Goal: Use online tool/utility: Use online tool/utility

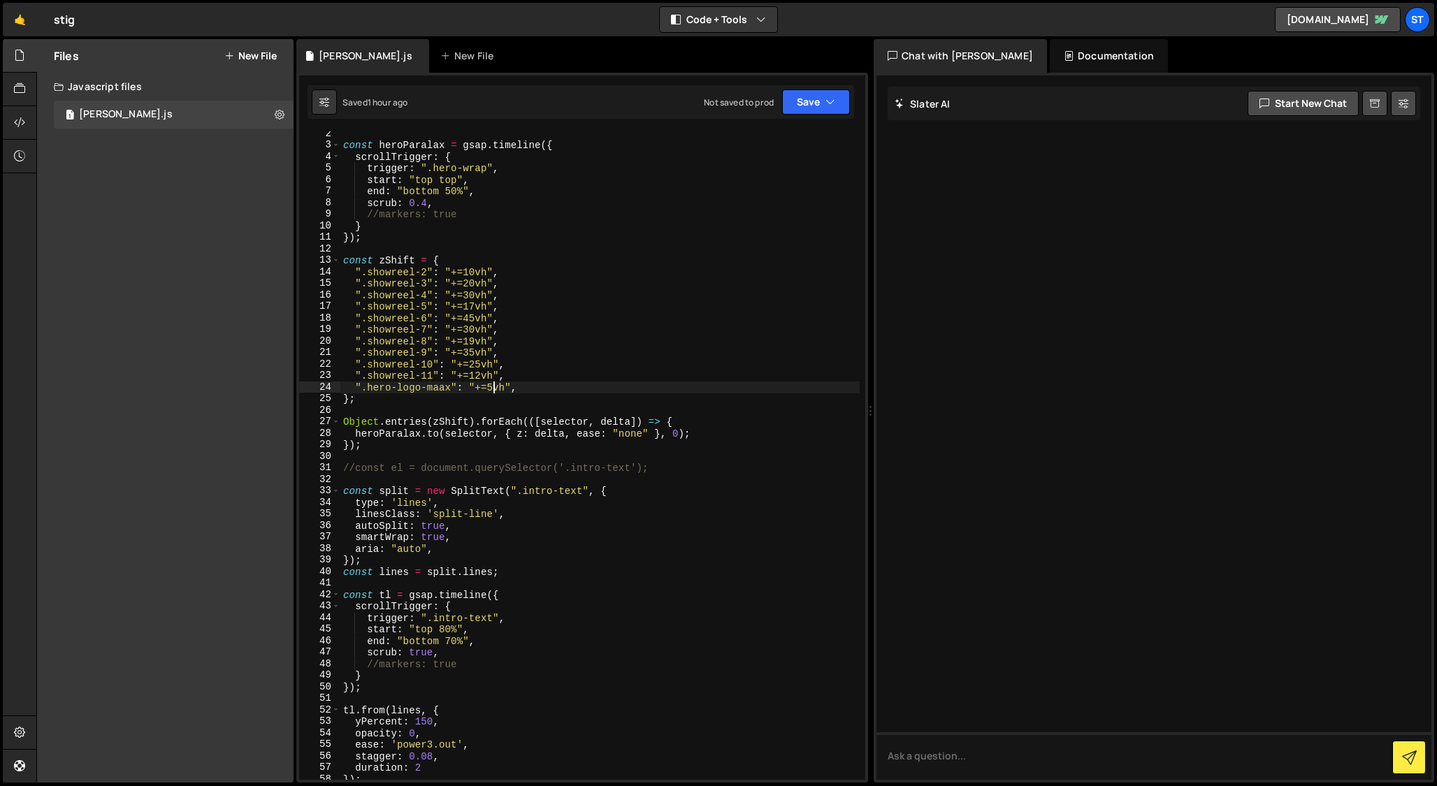
scroll to position [34, 0]
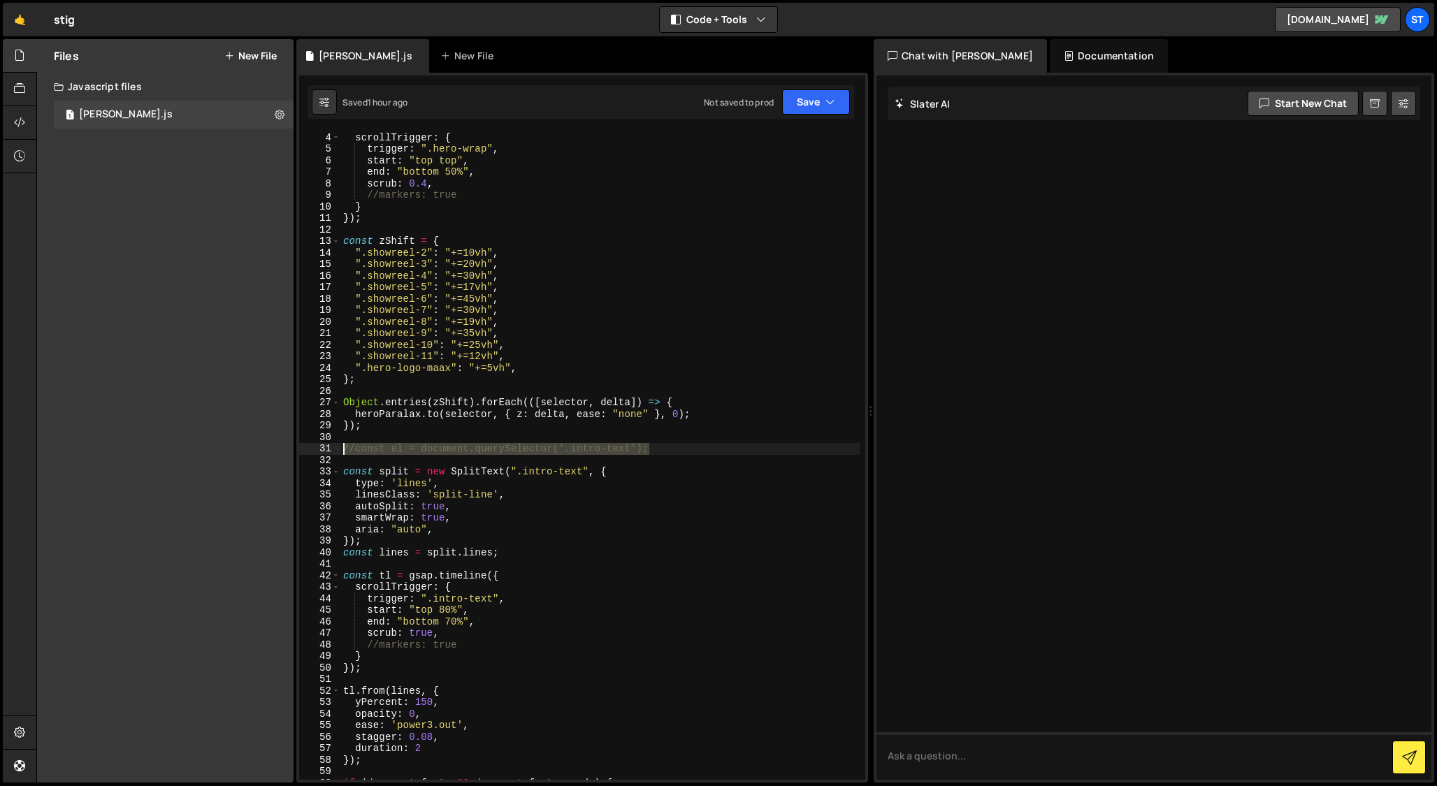
drag, startPoint x: 658, startPoint y: 449, endPoint x: 340, endPoint y: 450, distance: 318.1
click at [340, 450] on div "".hero-logo-maax": "+=5vh", 3 4 5 6 7 8 9 10 11 12 13 14 15 16 17 18 19 20 21 2…" at bounding box center [582, 455] width 566 height 649
type textarea "//const el = document.querySelector('.intro-text');"
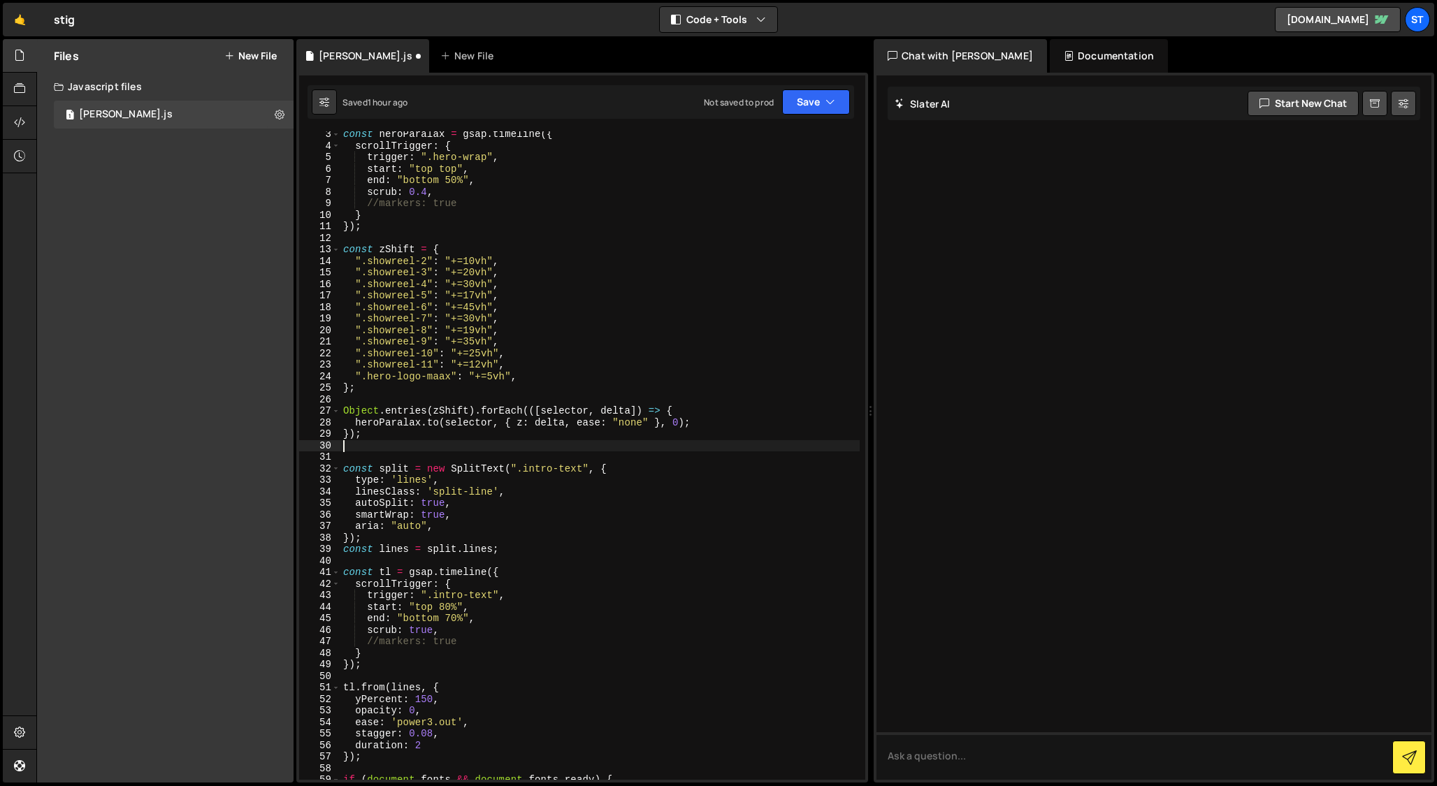
scroll to position [0, 0]
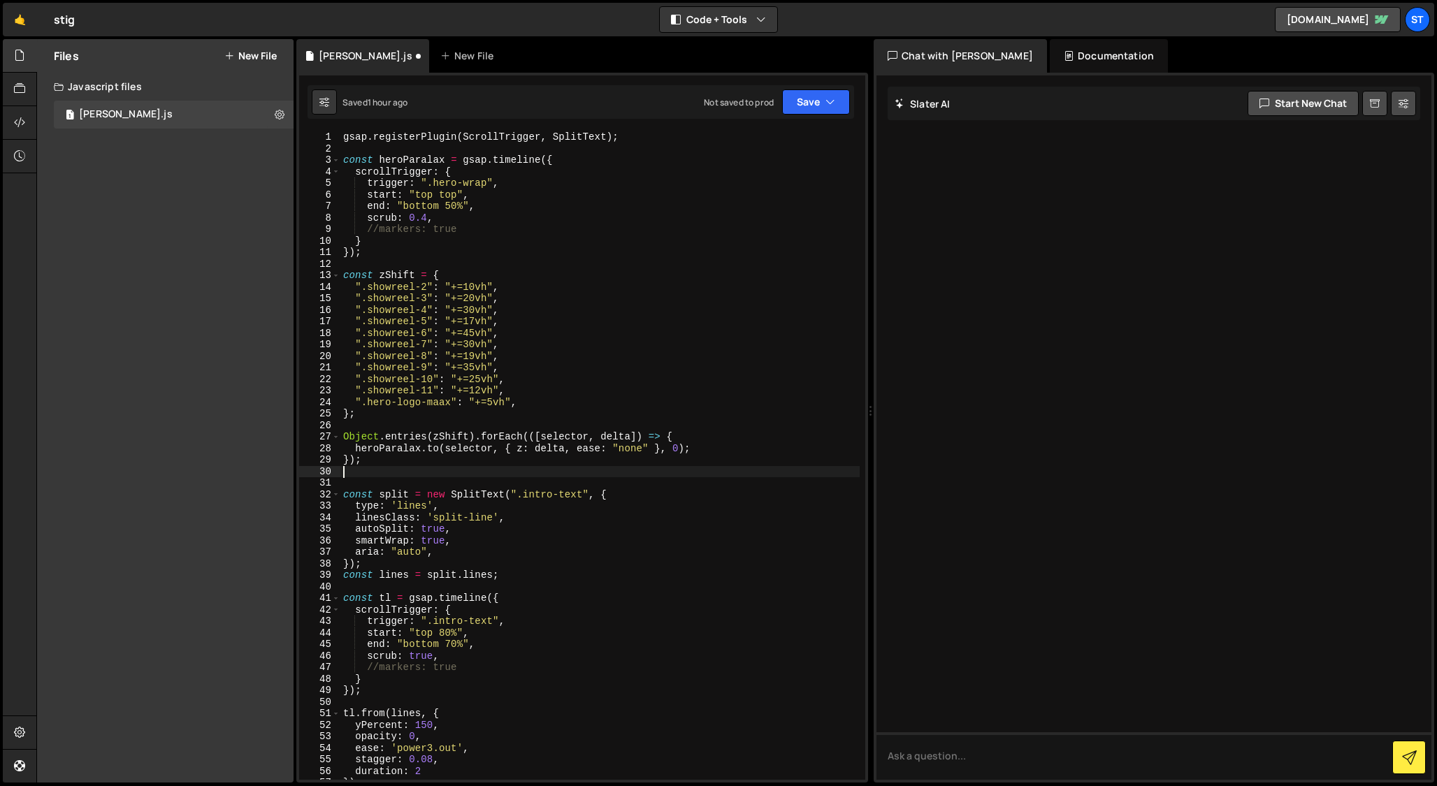
click at [345, 150] on div "gsap . registerPlugin ( ScrollTrigger , SplitText ) ; const heroParalax = gsap …" at bounding box center [599, 467] width 519 height 672
drag, startPoint x: 442, startPoint y: 655, endPoint x: 364, endPoint y: 658, distance: 77.6
click at [364, 658] on div "gsap . registerPlugin ( ScrollTrigger , SplitText ) ; const heroParalax = gsap …" at bounding box center [599, 467] width 519 height 672
click at [431, 656] on div "gsap . registerPlugin ( ScrollTrigger , SplitText ) ; const heroParalax = gsap …" at bounding box center [599, 455] width 519 height 649
drag, startPoint x: 367, startPoint y: 659, endPoint x: 443, endPoint y: 659, distance: 76.2
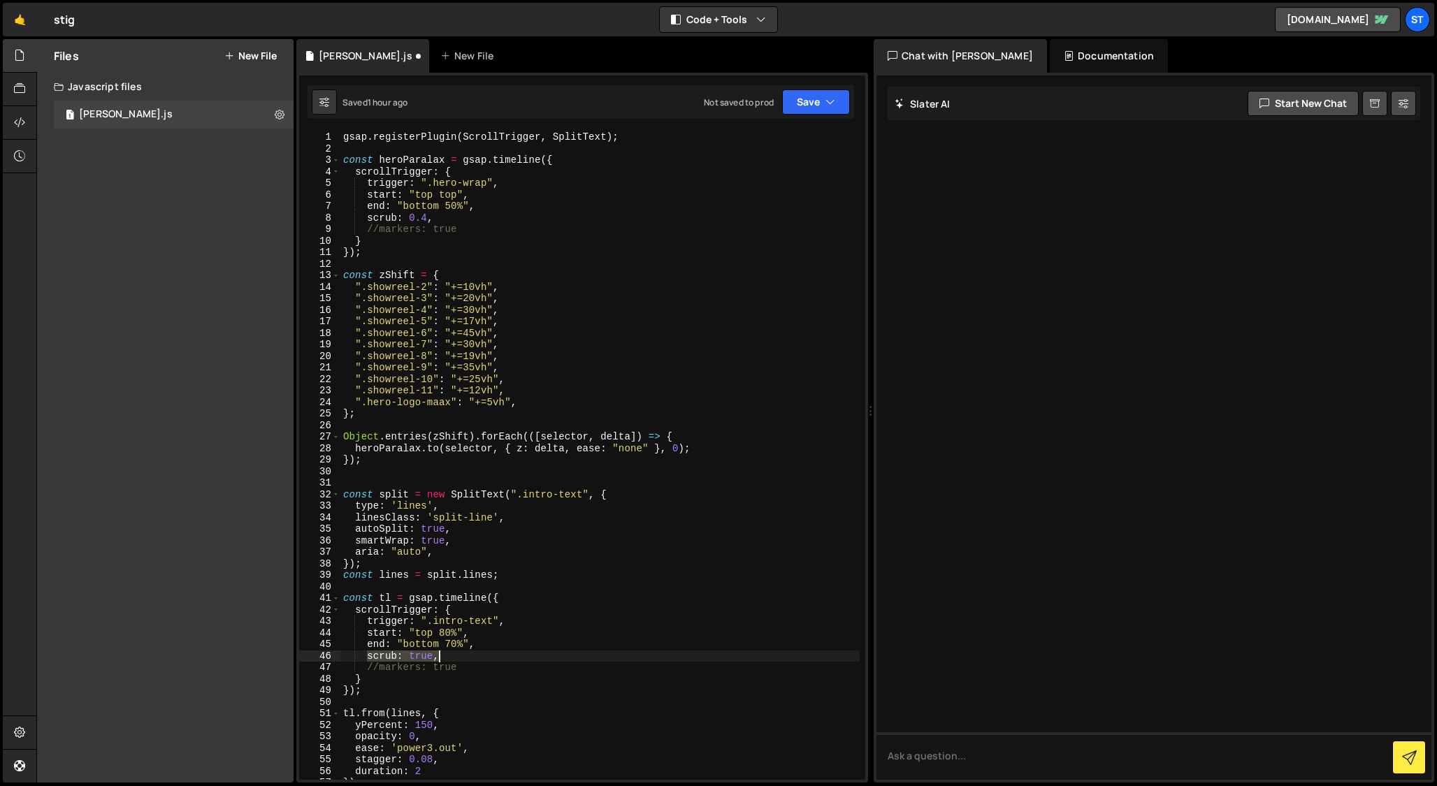
click at [443, 659] on div "gsap . registerPlugin ( ScrollTrigger , SplitText ) ; const heroParalax = gsap …" at bounding box center [599, 467] width 519 height 672
click at [424, 660] on div "gsap . registerPlugin ( ScrollTrigger , SplitText ) ; const heroParalax = gsap …" at bounding box center [599, 455] width 519 height 649
click at [424, 660] on div "gsap . registerPlugin ( ScrollTrigger , SplitText ) ; const heroParalax = gsap …" at bounding box center [599, 467] width 519 height 672
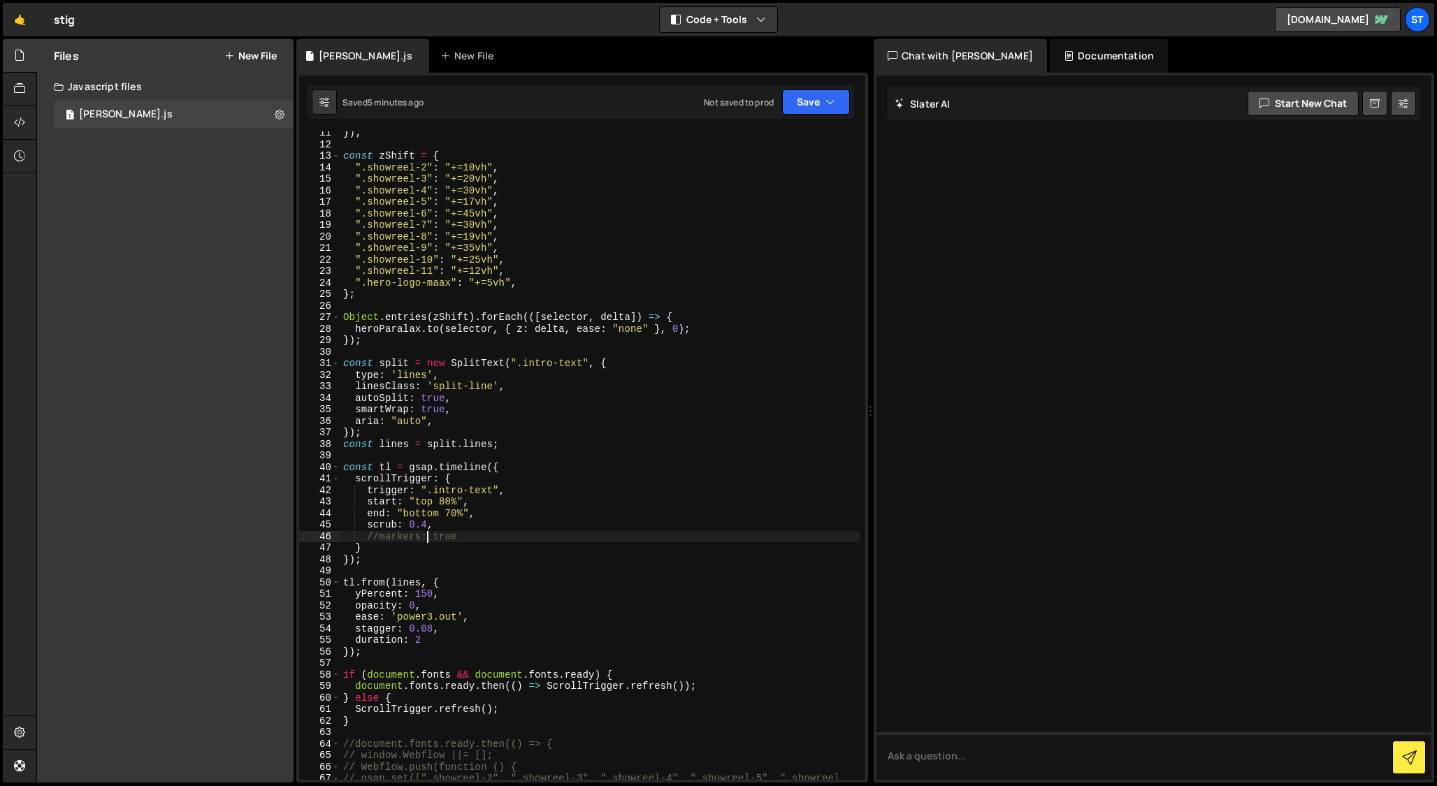
scroll to position [124, 0]
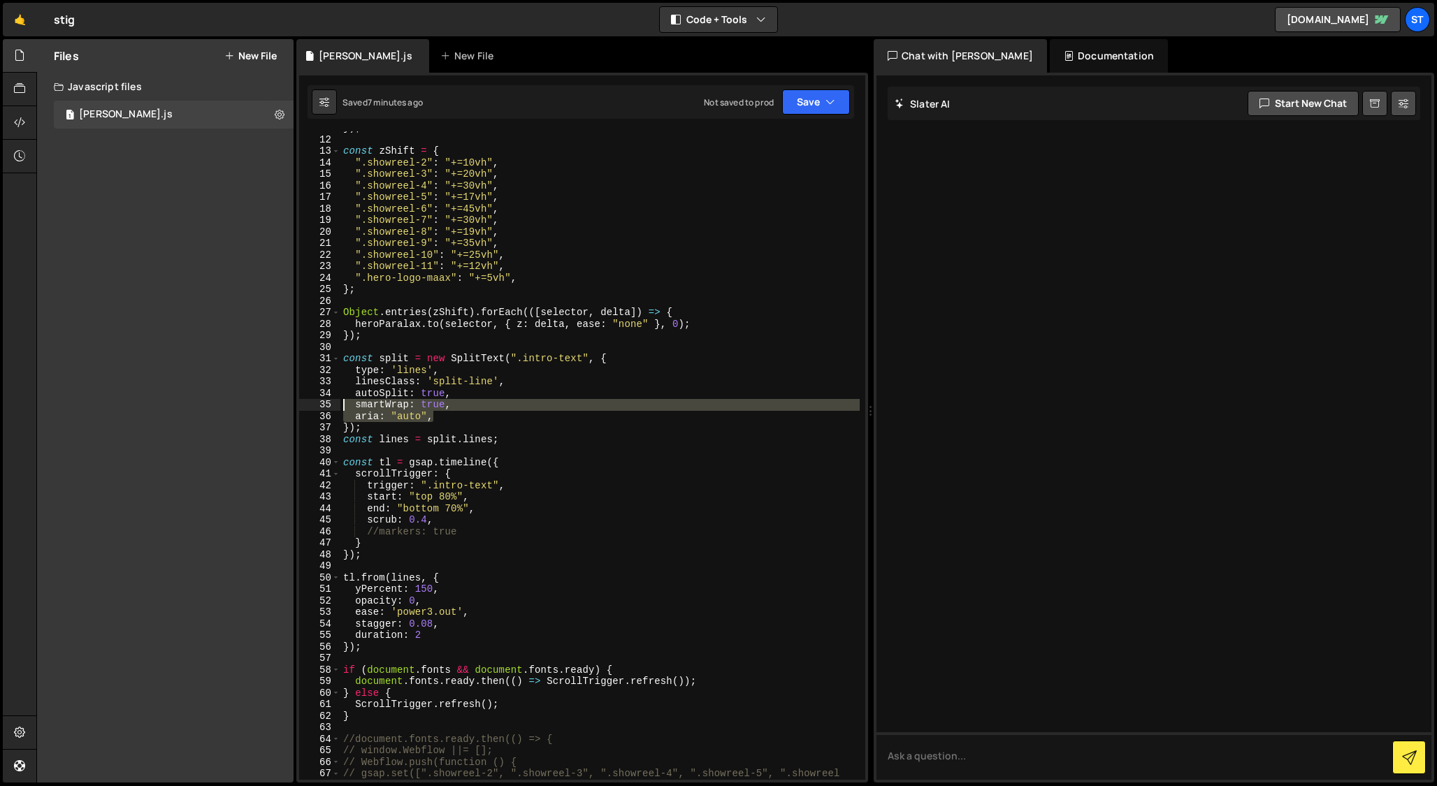
drag, startPoint x: 440, startPoint y: 417, endPoint x: 312, endPoint y: 407, distance: 128.4
click at [312, 407] on div "//markers: true 11 12 13 14 15 16 17 18 19 20 21 22 23 24 25 26 27 28 29 30 31 …" at bounding box center [582, 455] width 566 height 649
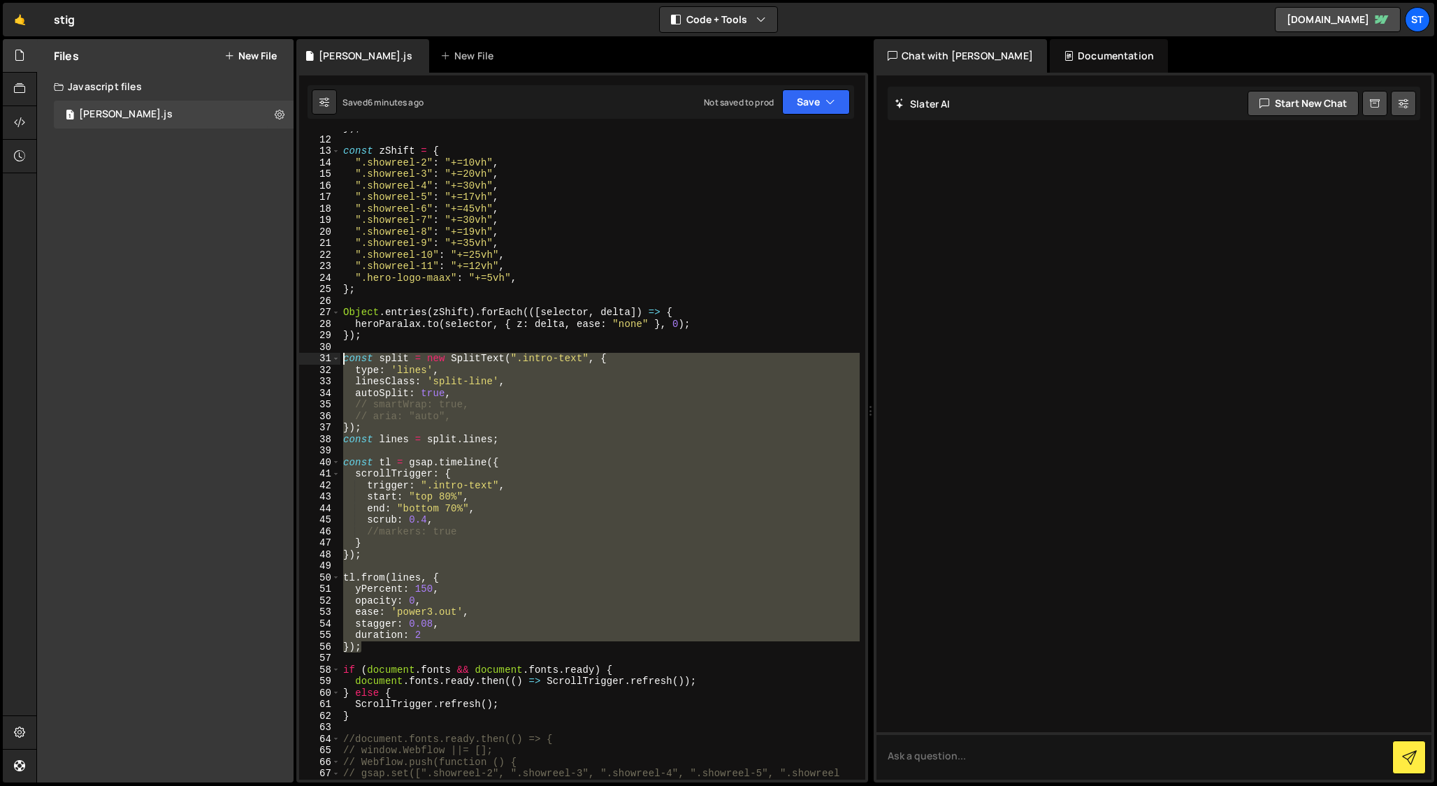
drag, startPoint x: 364, startPoint y: 646, endPoint x: 306, endPoint y: 357, distance: 294.5
click at [306, 357] on div "// smartWrap: true, 11 12 13 14 15 16 17 18 19 20 21 22 23 24 25 26 27 28 29 30…" at bounding box center [582, 455] width 566 height 649
click at [477, 475] on div "}) ; const zShift = { ".showreel-2" : "+=10vh" , ".showreel-3" : "+=20vh" , ".s…" at bounding box center [599, 455] width 519 height 649
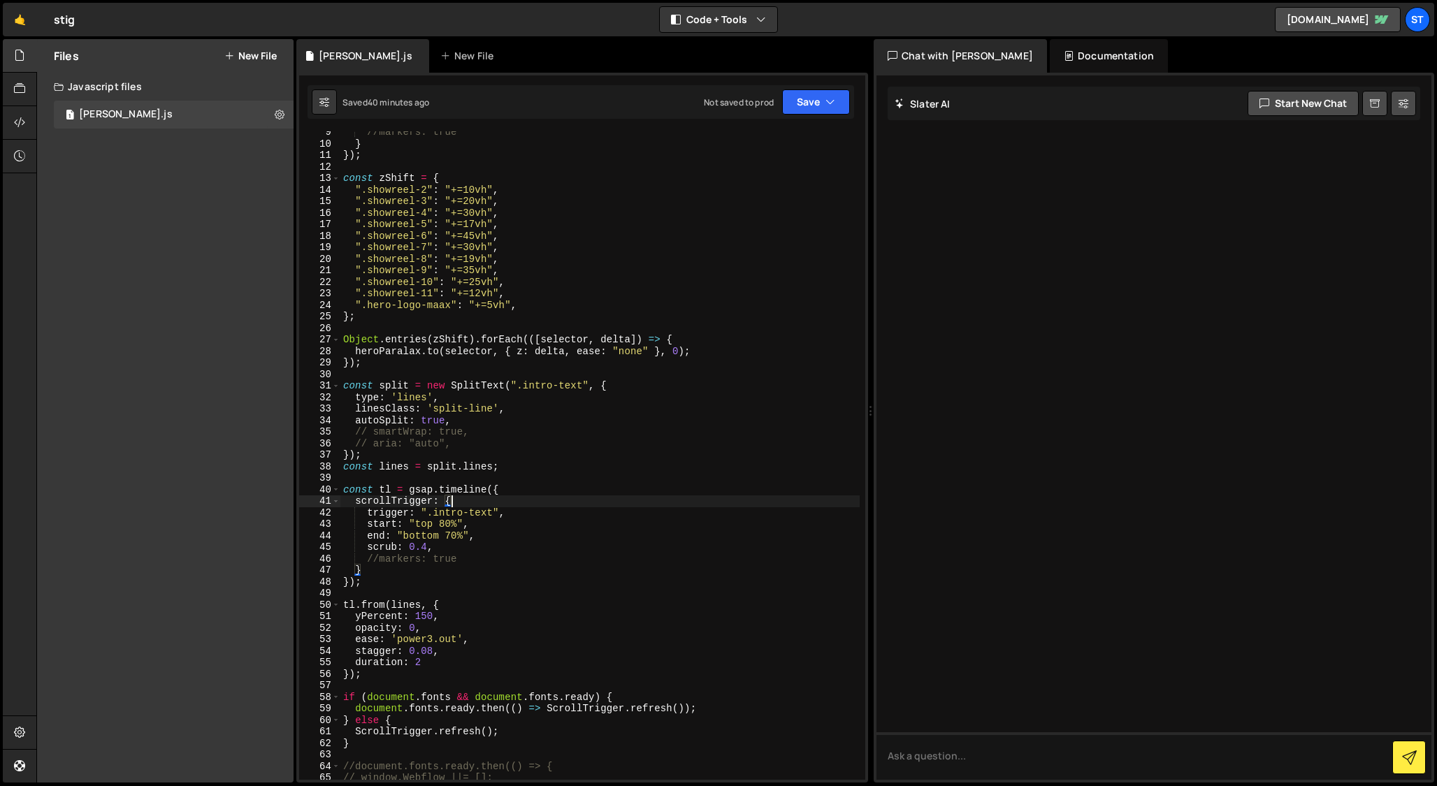
scroll to position [107, 0]
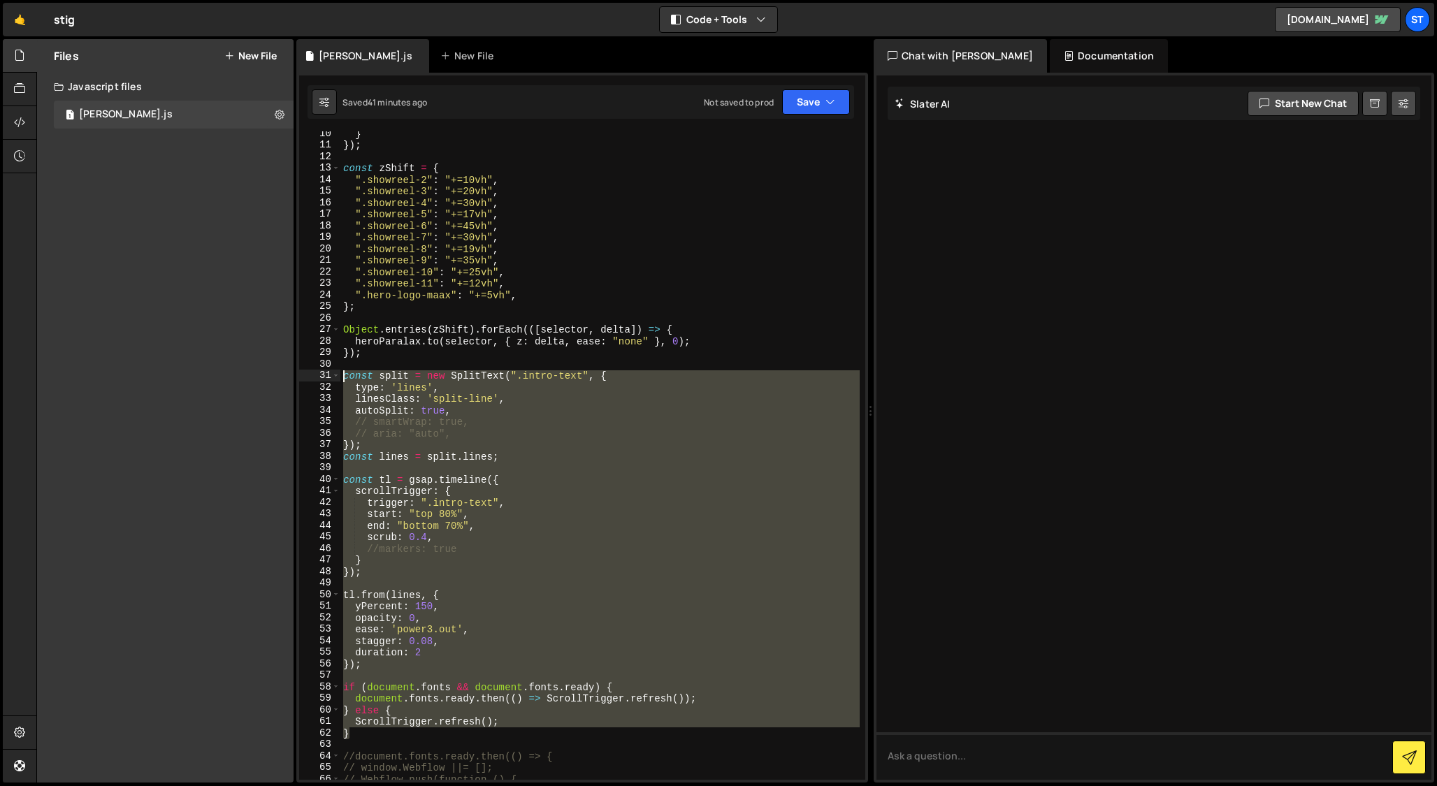
drag, startPoint x: 354, startPoint y: 733, endPoint x: 325, endPoint y: 375, distance: 359.1
click at [325, 375] on div "scrollTrigger: { 10 11 12 13 14 15 16 17 18 19 20 21 22 23 24 25 26 27 28 29 30…" at bounding box center [582, 455] width 566 height 649
paste textarea "});"
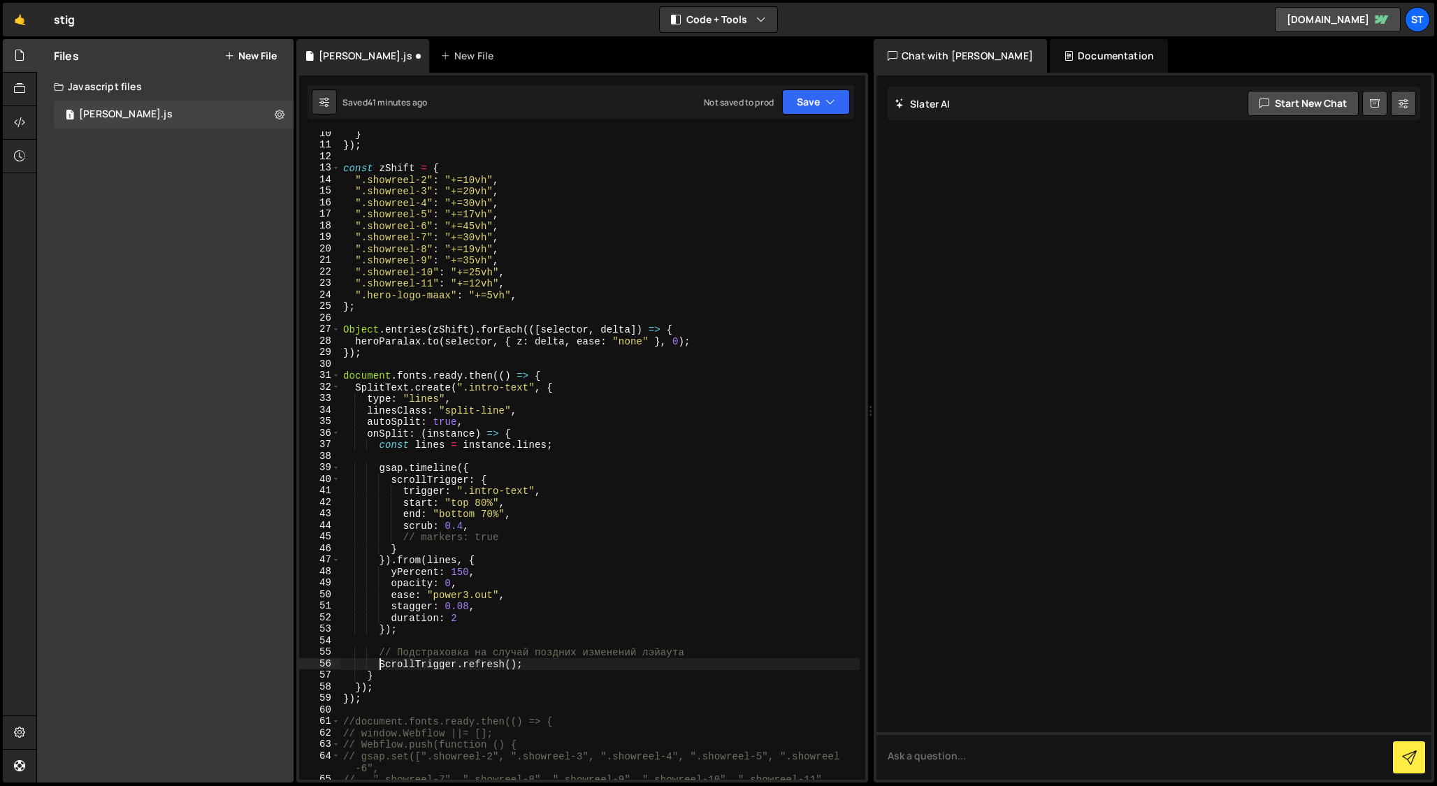
click at [379, 663] on div "} }) ; const zShift = { ".showreel-2" : "+=10vh" , ".showreel-3" : "+=20vh" , "…" at bounding box center [599, 464] width 519 height 672
drag, startPoint x: 697, startPoint y: 649, endPoint x: 379, endPoint y: 651, distance: 318.1
click at [379, 651] on div "} }) ; const zShift = { ".showreel-2" : "+=10vh" , ".showreel-3" : "+=20vh" , "…" at bounding box center [599, 464] width 519 height 672
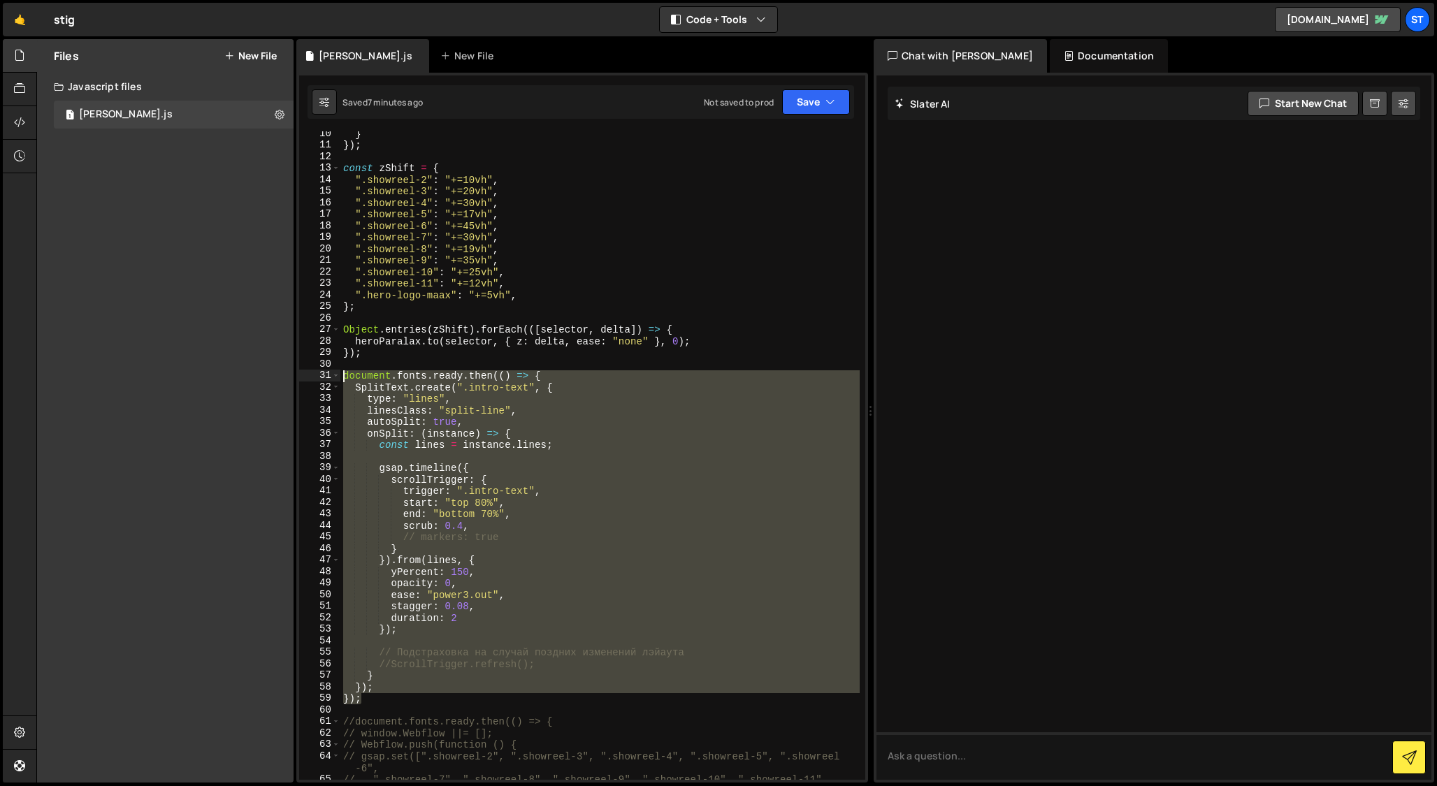
drag, startPoint x: 366, startPoint y: 700, endPoint x: 268, endPoint y: 380, distance: 335.7
click at [268, 380] on div "Files New File Javascript files 1 [PERSON_NAME].js 0 CSS files Copy share link …" at bounding box center [736, 411] width 1401 height 745
type textarea "document.fonts.ready.then(() => { SplitText.create(".intro-text", {"
